Goal: Task Accomplishment & Management: Manage account settings

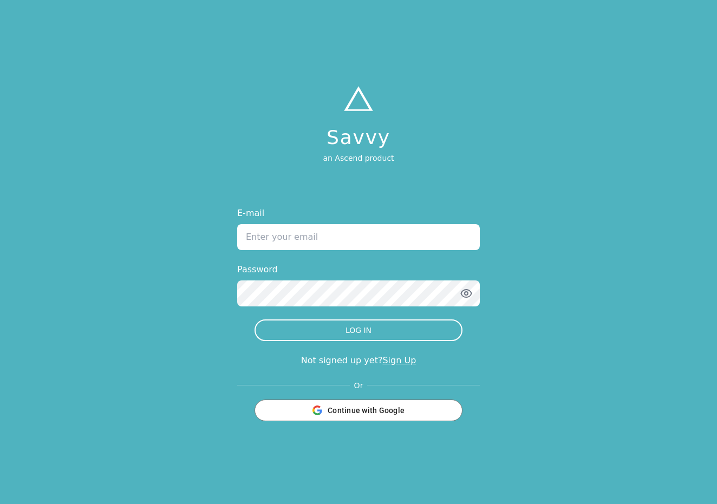
type input "[EMAIL_ADDRESS][DOMAIN_NAME]"
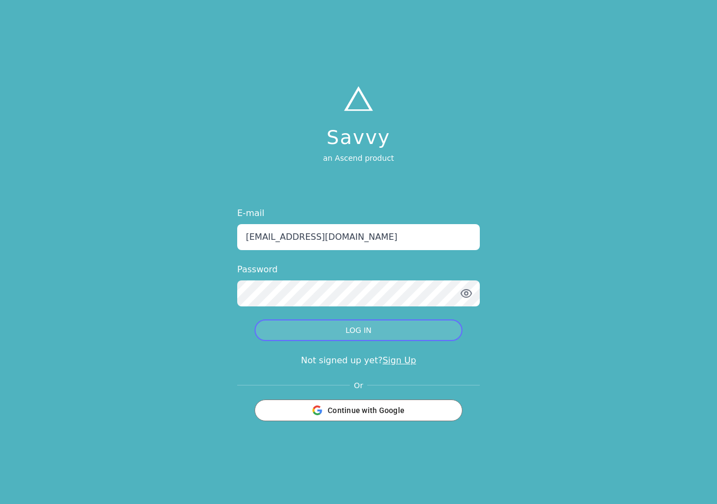
click at [360, 330] on button "LOG IN" at bounding box center [359, 331] width 208 height 22
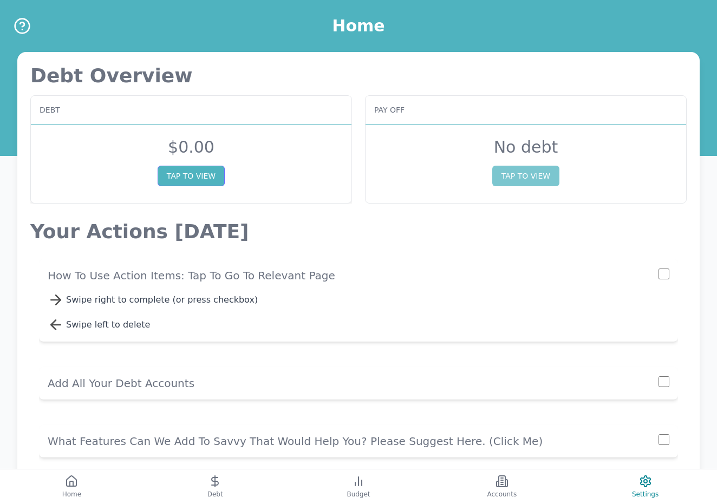
click at [202, 176] on button "TAP TO VIEW" at bounding box center [191, 176] width 67 height 21
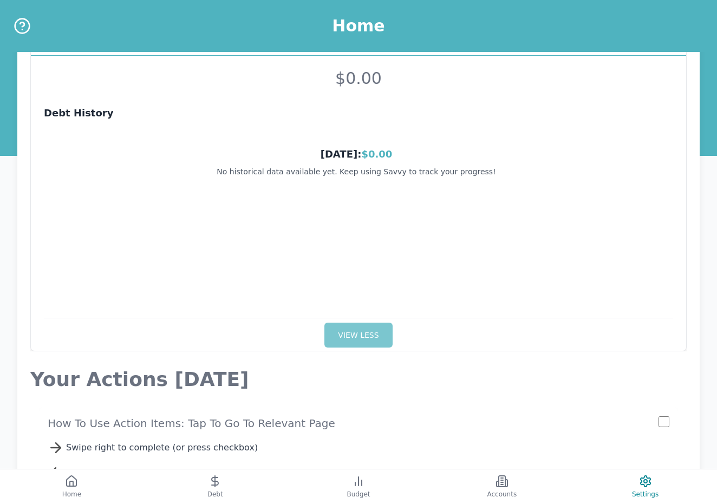
scroll to position [285, 0]
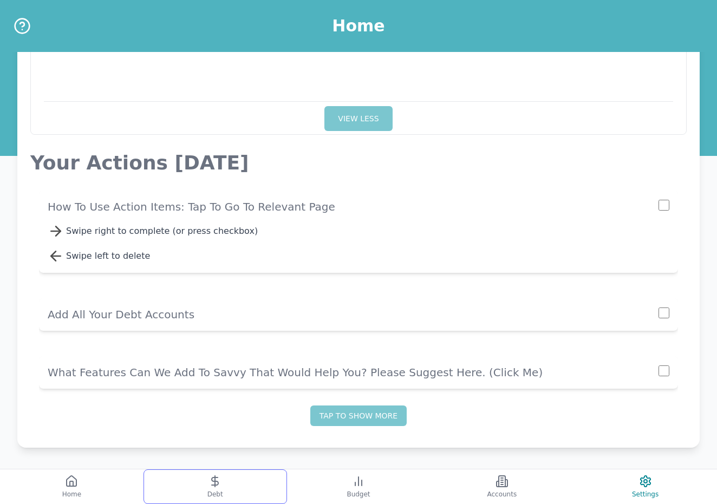
click at [216, 478] on icon at bounding box center [215, 481] width 13 height 13
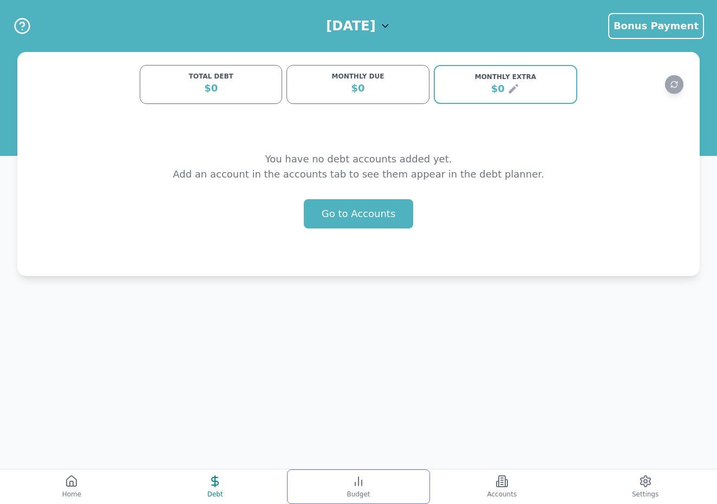
click at [351, 487] on button "Budget" at bounding box center [359, 487] width 144 height 35
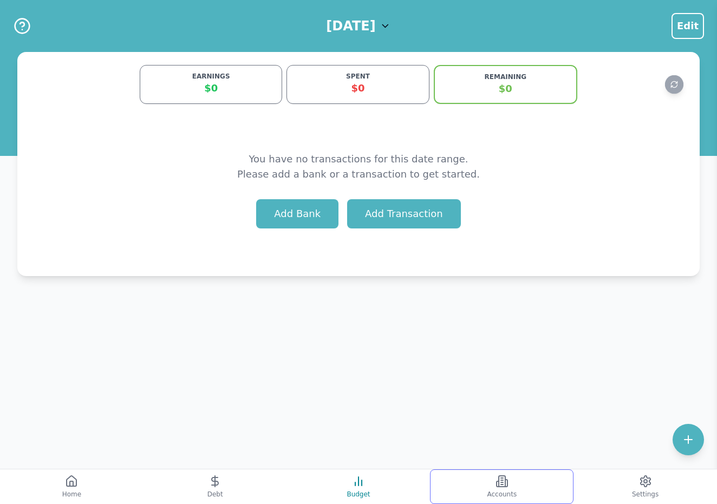
click at [496, 489] on button "Accounts" at bounding box center [502, 487] width 144 height 35
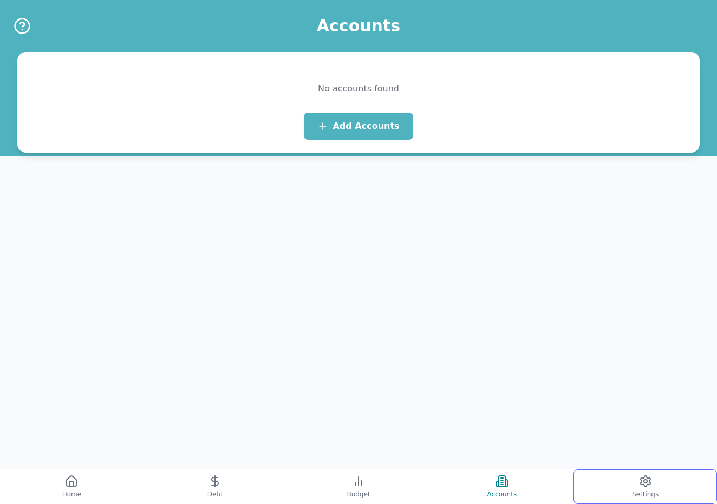
click at [623, 491] on button "Settings" at bounding box center [646, 487] width 144 height 35
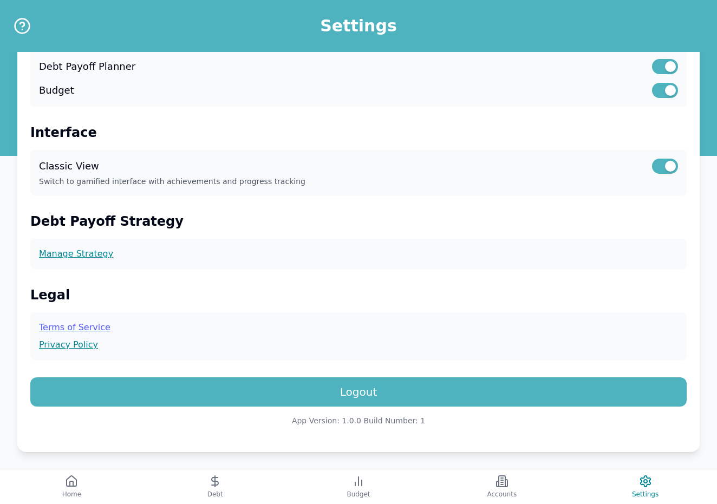
scroll to position [241, 0]
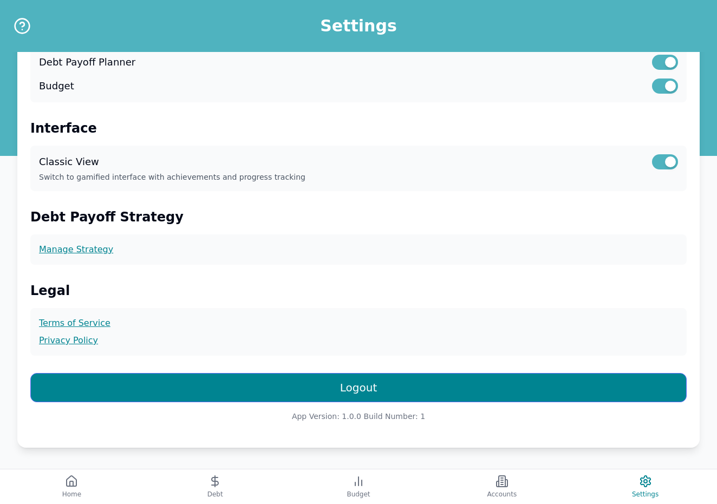
click at [361, 390] on button "Logout" at bounding box center [358, 387] width 657 height 29
